Goal: Communication & Community: Answer question/provide support

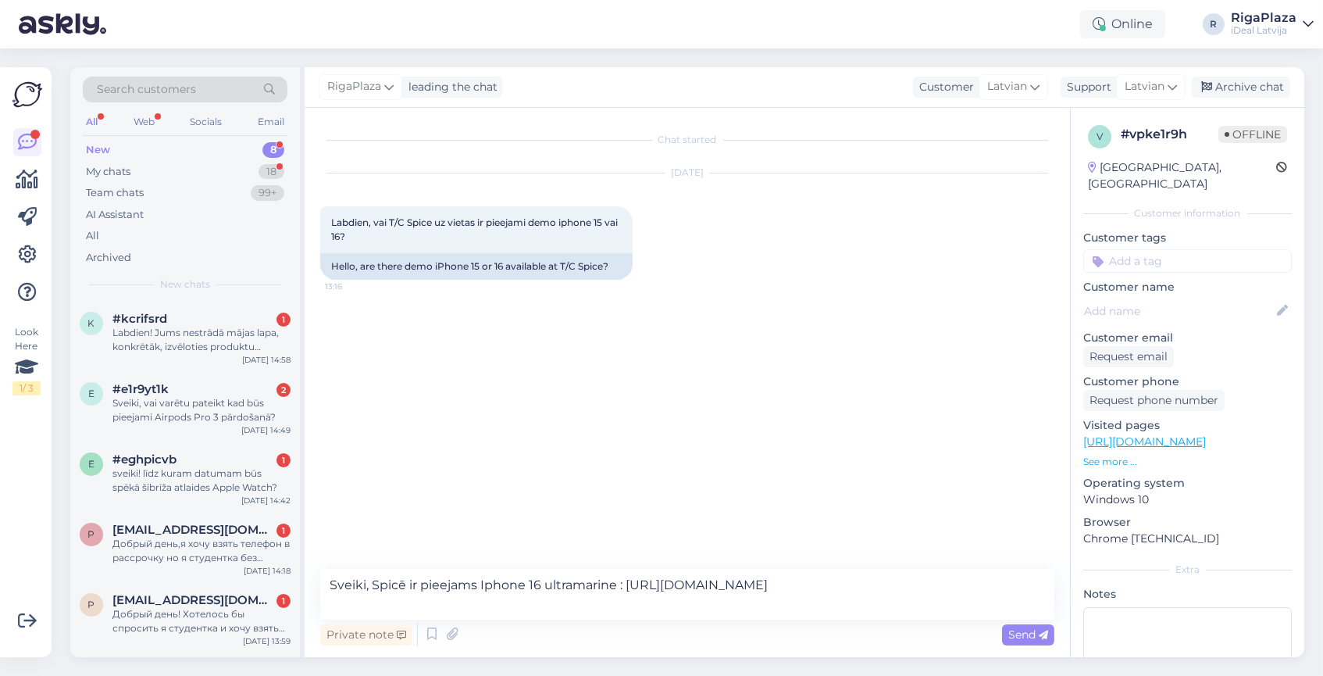
click at [419, 600] on textarea "Sveiki, Spicē ir pieejams Iphone 16 ultramarine : [URL][DOMAIN_NAME]" at bounding box center [687, 594] width 734 height 51
click at [616, 585] on textarea "Sveiki, Spicē ir pieejams Iphone 16 ultramarine : [URL][DOMAIN_NAME]" at bounding box center [687, 594] width 734 height 51
type textarea "Sveiki, Spicē ir pieejams Iphone 16 ultramarine : [URL][DOMAIN_NAME]"
click at [439, 612] on textarea "Sveiki, Spicē ir pieejams Iphone 16 ultramarine : [URL][DOMAIN_NAME]" at bounding box center [687, 594] width 734 height 51
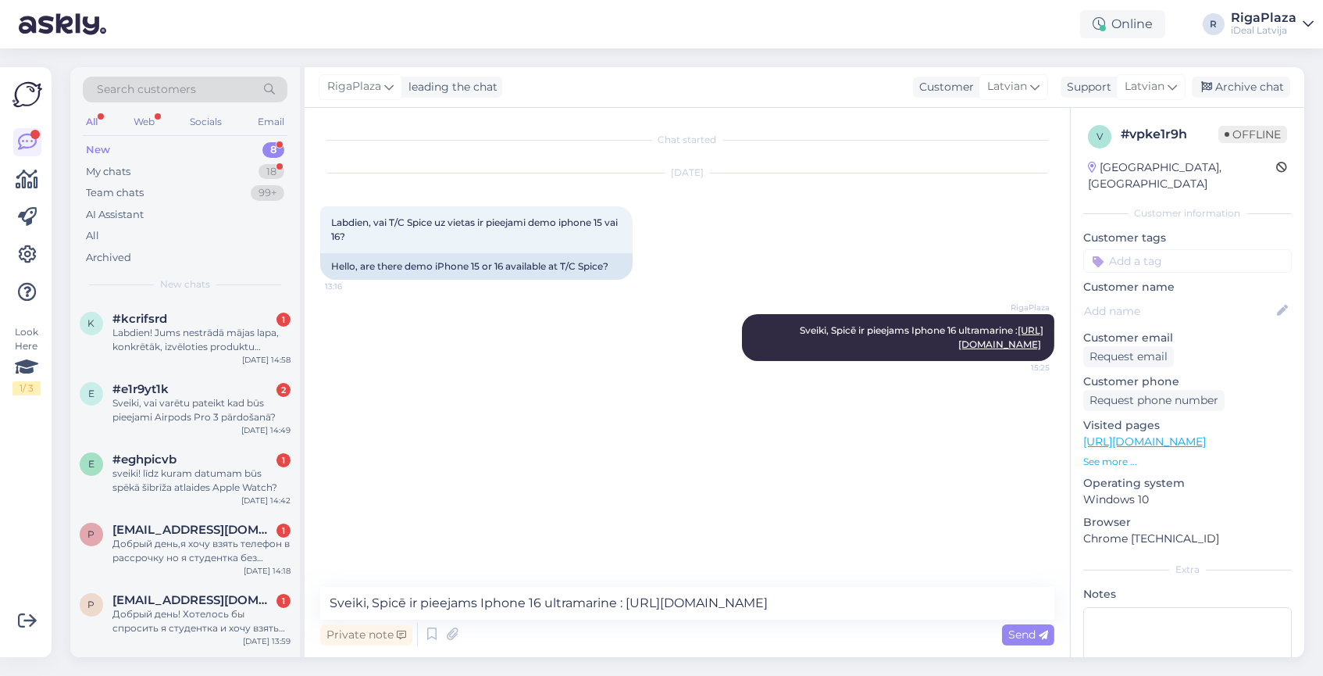
click at [508, 612] on textarea "Sveiki, Spicē ir pieejams Iphone 16 ultramarine : [URL][DOMAIN_NAME]" at bounding box center [687, 603] width 734 height 33
type textarea "Ja vēlaties konkrēti apskatīt kādas ierīces ir pieejamas tad iesaku"
click at [240, 326] on div "Labdien! Jums nestrādā mājas lapa, konkrētāk, izvēloties produktu (jebkuru), ne…" at bounding box center [201, 340] width 178 height 28
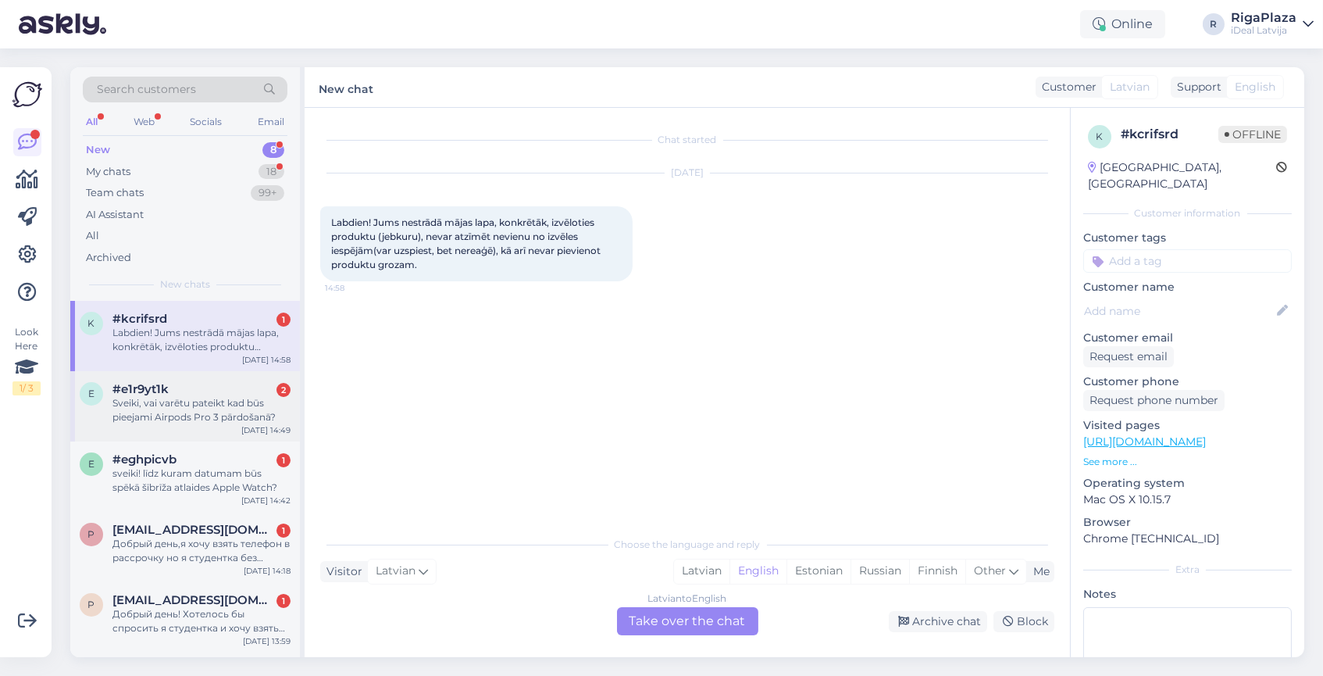
click at [164, 410] on div "Sveiki, vai varētu pateikt kad būs pieejami Airpods Pro 3 pārdošanā?" at bounding box center [201, 410] width 178 height 28
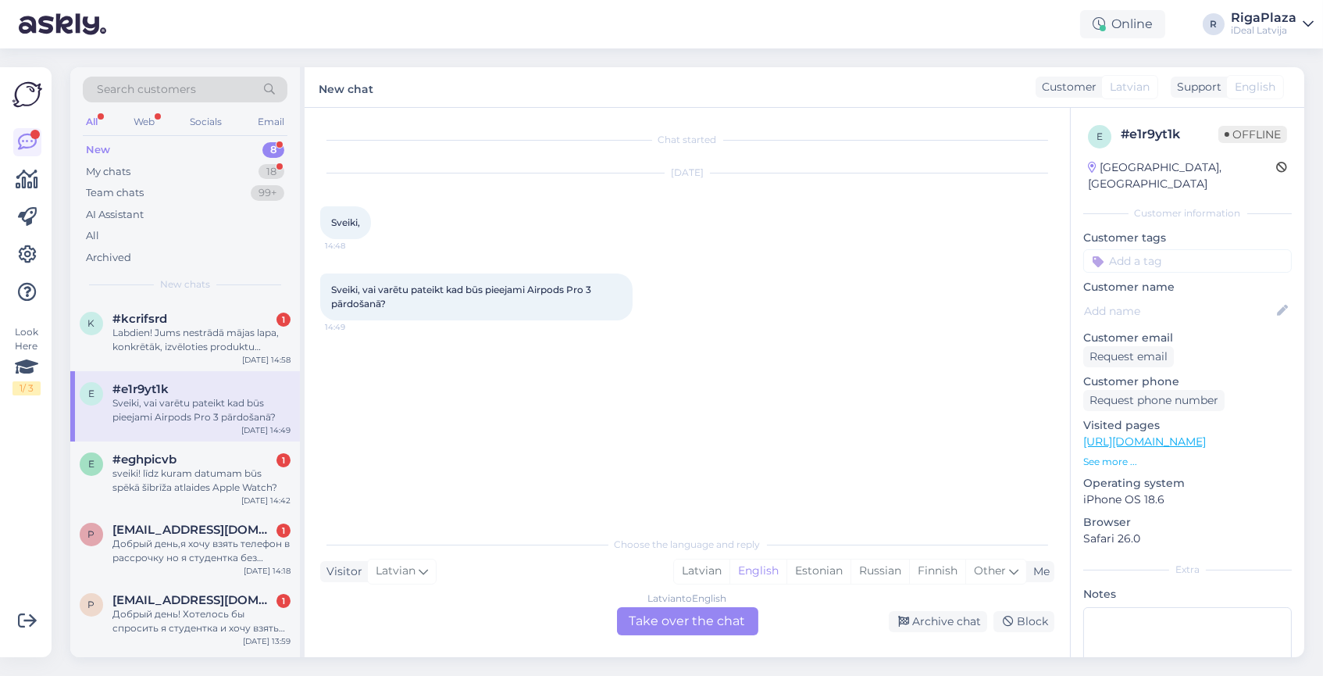
click at [650, 629] on div "Latvian to English Take over the chat" at bounding box center [687, 621] width 141 height 28
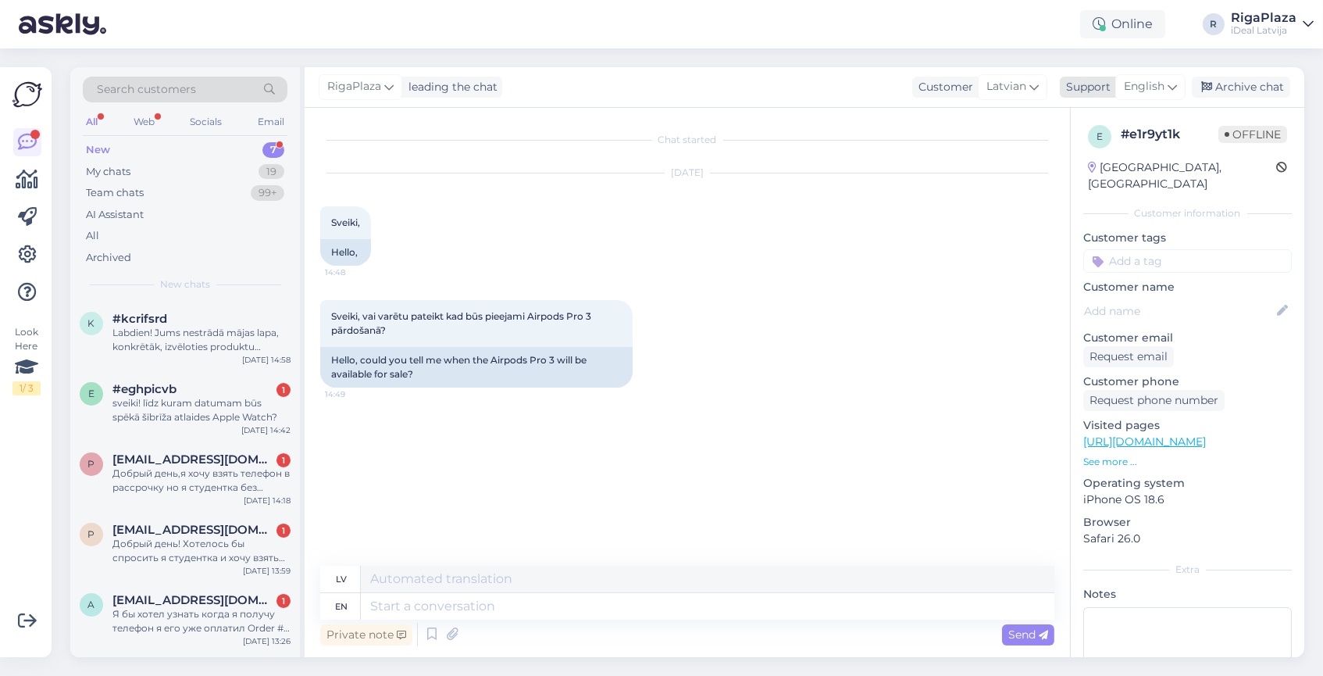
click at [1164, 95] on span "English" at bounding box center [1144, 86] width 41 height 17
click at [1121, 152] on link "Latvian" at bounding box center [1123, 156] width 172 height 25
click at [388, 606] on textarea at bounding box center [687, 603] width 734 height 33
type textarea "|"
click at [433, 640] on icon at bounding box center [432, 634] width 19 height 23
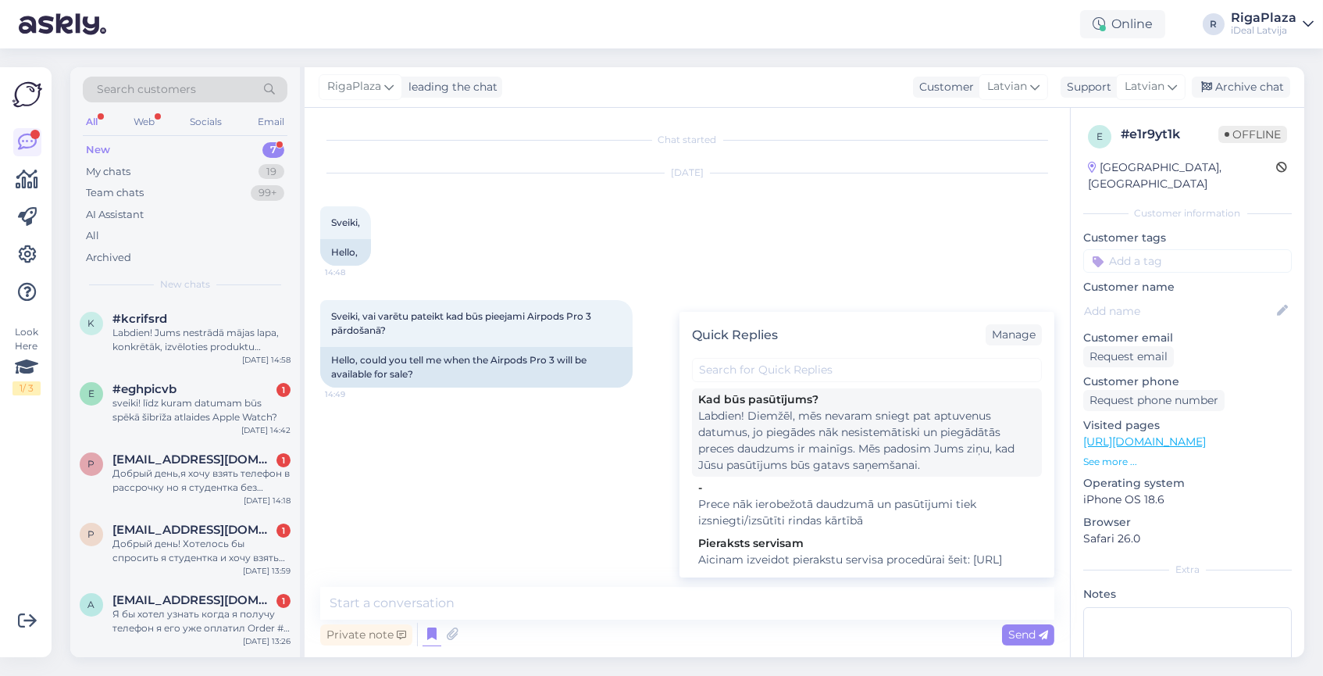
click at [783, 425] on div "Labdien! Diemžēl, mēs nevaram sniegt pat aptuvenus datumus, jo piegādes nāk nes…" at bounding box center [866, 441] width 337 height 66
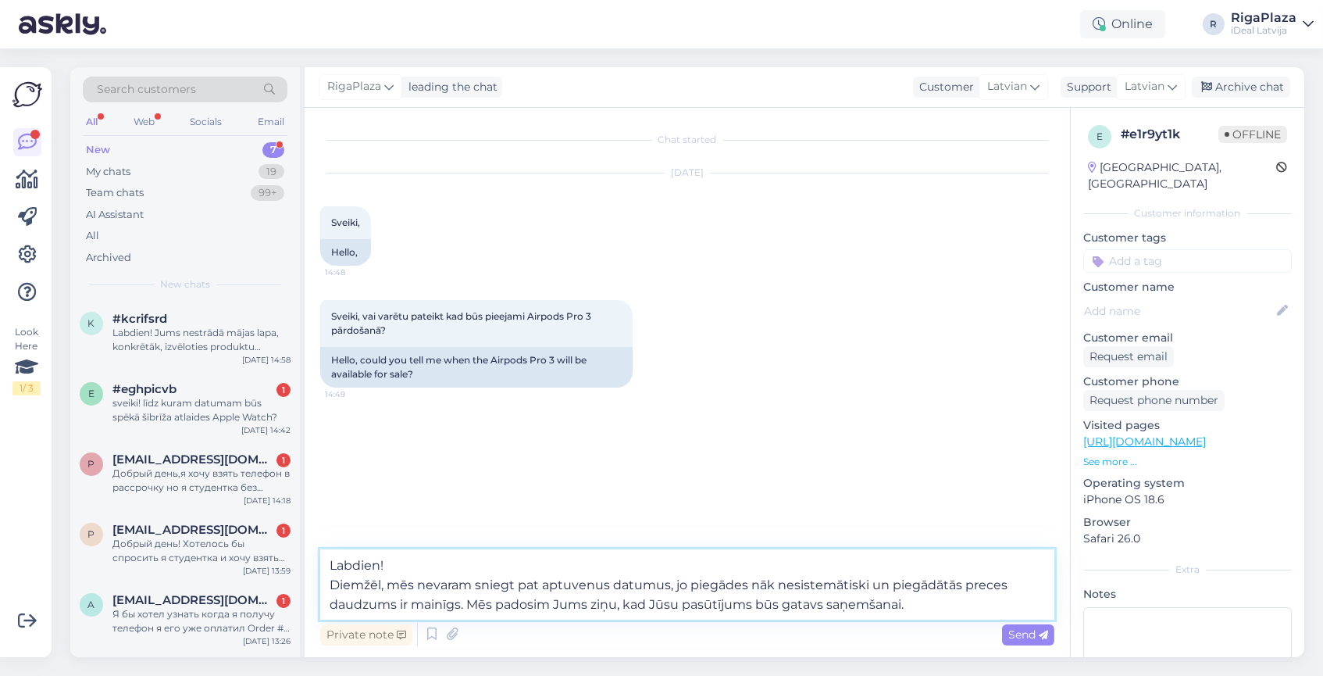
click at [668, 584] on textarea "Labdien! Diemžēl, mēs nevaram sniegt pat aptuvenus datumus, jo piegādes nāk nes…" at bounding box center [687, 584] width 734 height 70
drag, startPoint x: 605, startPoint y: 605, endPoint x: 1060, endPoint y: 616, distance: 455.5
click at [1060, 616] on div "Chat started [DATE] Sveiki, 14:48 Hello, [PERSON_NAME], vai varētu pateikt kad …" at bounding box center [688, 382] width 766 height 549
click at [671, 609] on textarea "Labdien! Diemžēl, mēs nevaram sniegt pat aptuvenus datumus kad airpods 3 būtu p…" at bounding box center [687, 584] width 734 height 70
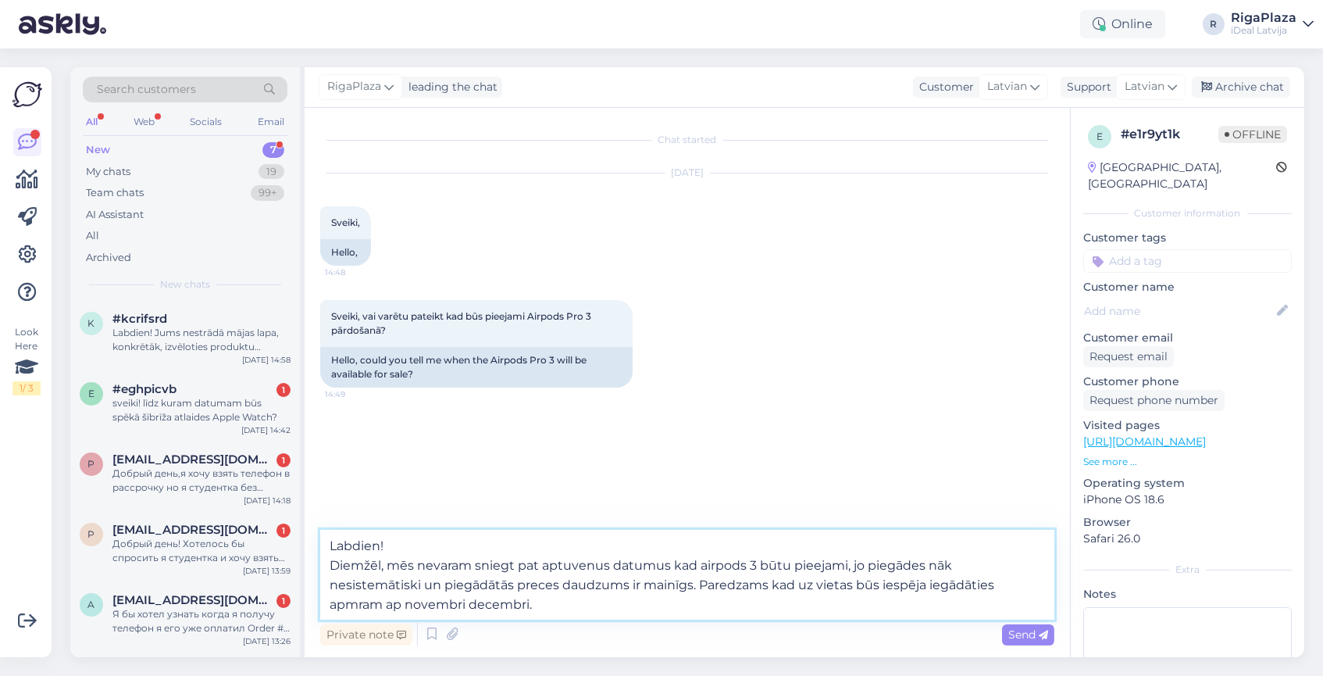
type textarea "Labdien! Diemžēl, mēs nevaram sniegt pat aptuvenus datumus kad airpods 3 būtu p…"
click at [429, 589] on textarea "Labdien! Diemžēl, mēs nevaram sniegt pat aptuvenus datumus kad airpods 3 būtu p…" at bounding box center [687, 575] width 734 height 90
click at [466, 597] on textarea "Labdien! Diemžēl, mēs nevaram sniegt pat aptuvenus datumus kad airpods 3 būtu p…" at bounding box center [687, 575] width 734 height 90
click at [420, 601] on textarea "Labdien! Diemžēl, mēs nevaram sniegt pat aptuvenus datumus kad airpods 3 būtu p…" at bounding box center [687, 575] width 734 height 90
click at [419, 601] on textarea "Labdien! Diemžēl, mēs nevaram sniegt pat aptuvenus datumus kad airpods 3 būtu p…" at bounding box center [687, 575] width 734 height 90
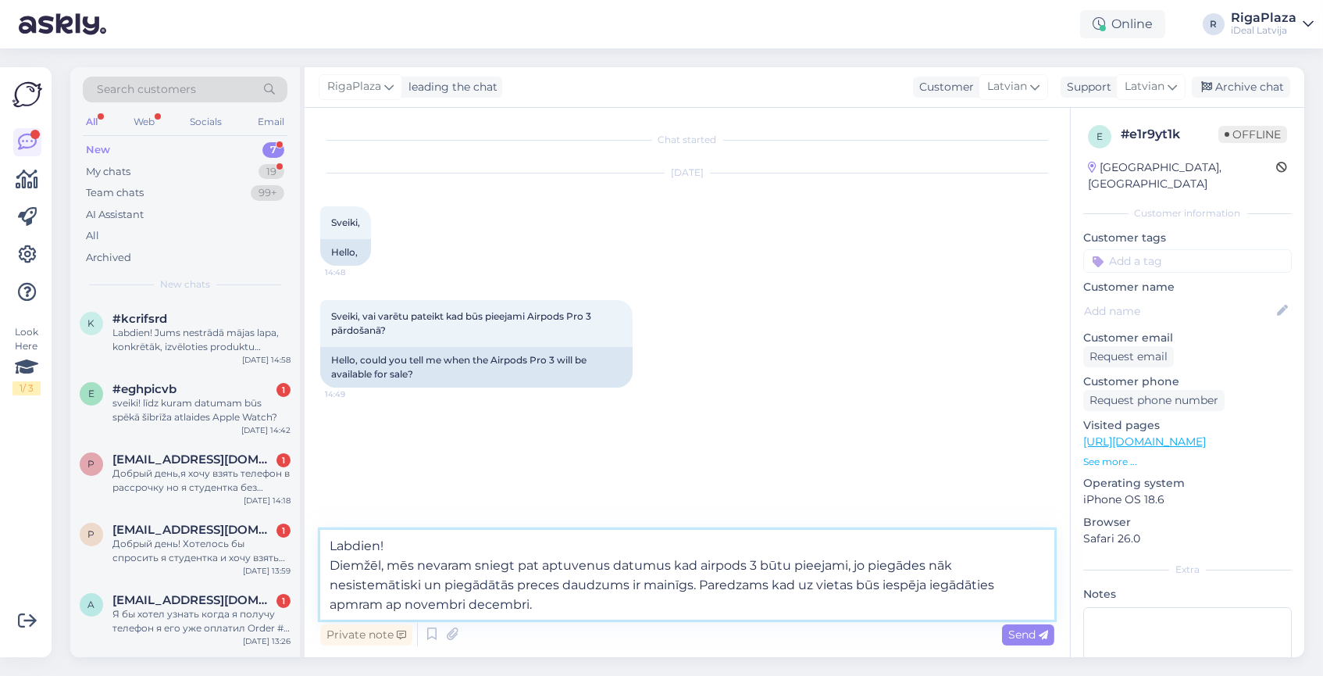
click at [457, 605] on textarea "Labdien! Diemžēl, mēs nevaram sniegt pat aptuvenus datumus kad airpods 3 būtu p…" at bounding box center [687, 575] width 734 height 90
click at [464, 605] on textarea "Labdien! Diemžēl, mēs nevaram sniegt pat aptuvenus datumus kad airpods 3 būtu p…" at bounding box center [687, 575] width 734 height 90
click at [455, 605] on textarea "Labdien! Diemžēl, mēs nevaram sniegt pat aptuvenus datumus kad airpods 3 būtu p…" at bounding box center [687, 575] width 734 height 90
